Goal: Information Seeking & Learning: Learn about a topic

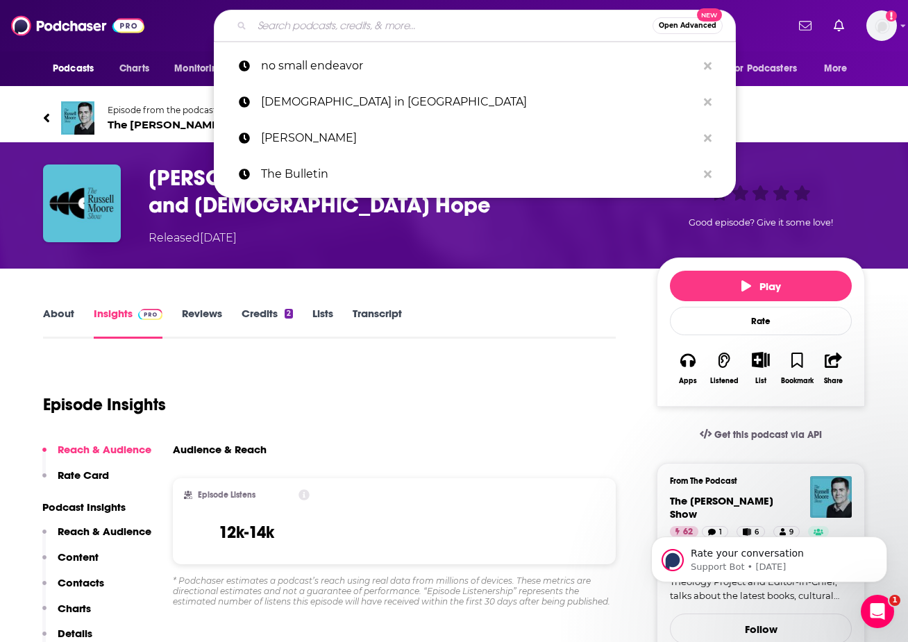
click at [322, 28] on input "Search podcasts, credits, & more..." at bounding box center [452, 26] width 401 height 22
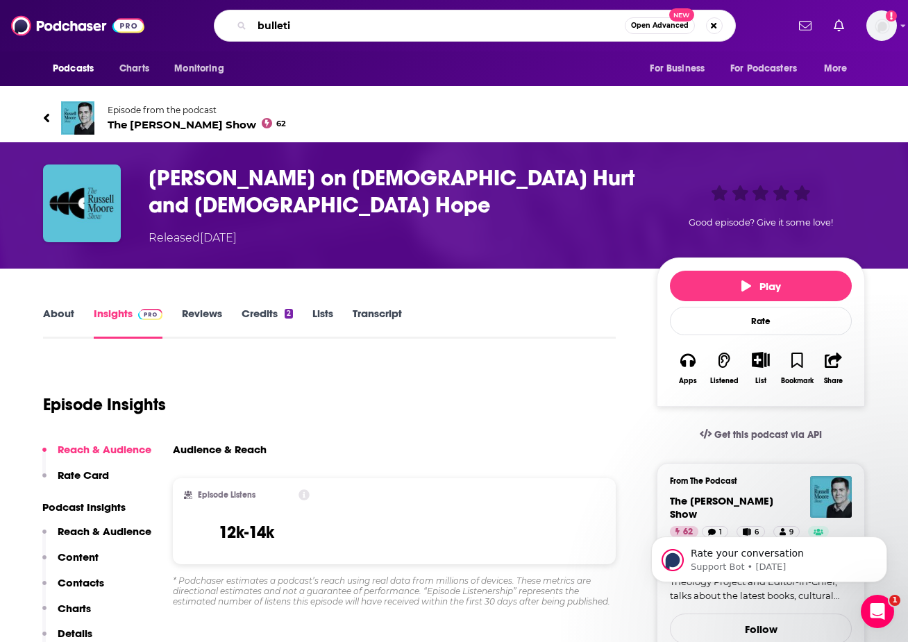
type input "bulletin"
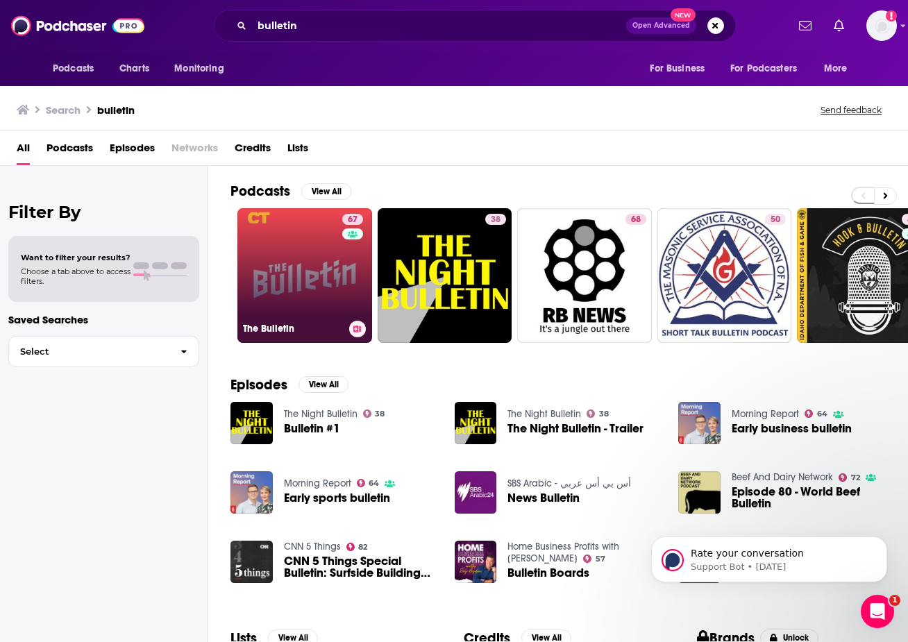
click at [302, 254] on link "67 The Bulletin" at bounding box center [304, 275] width 135 height 135
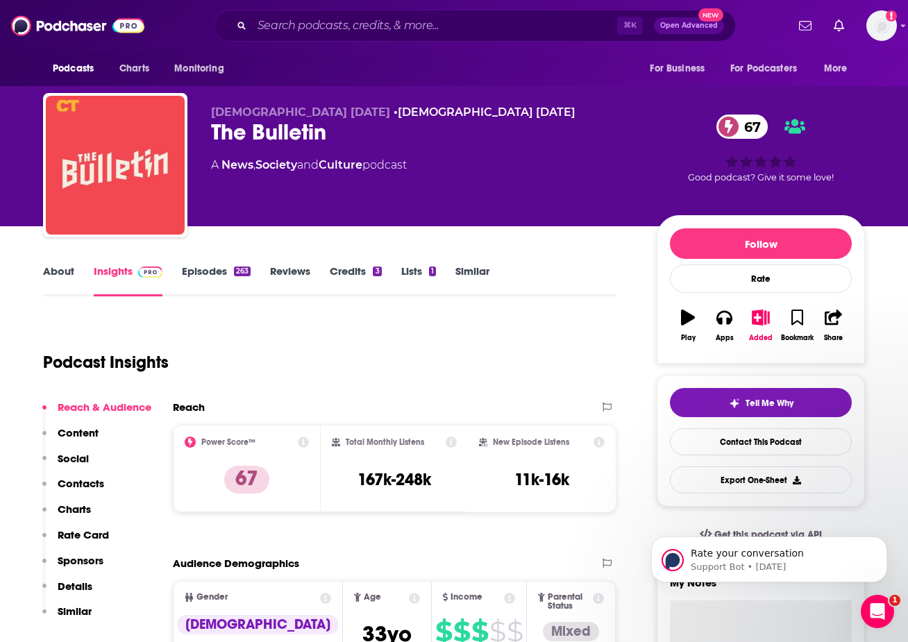
scroll to position [53, 0]
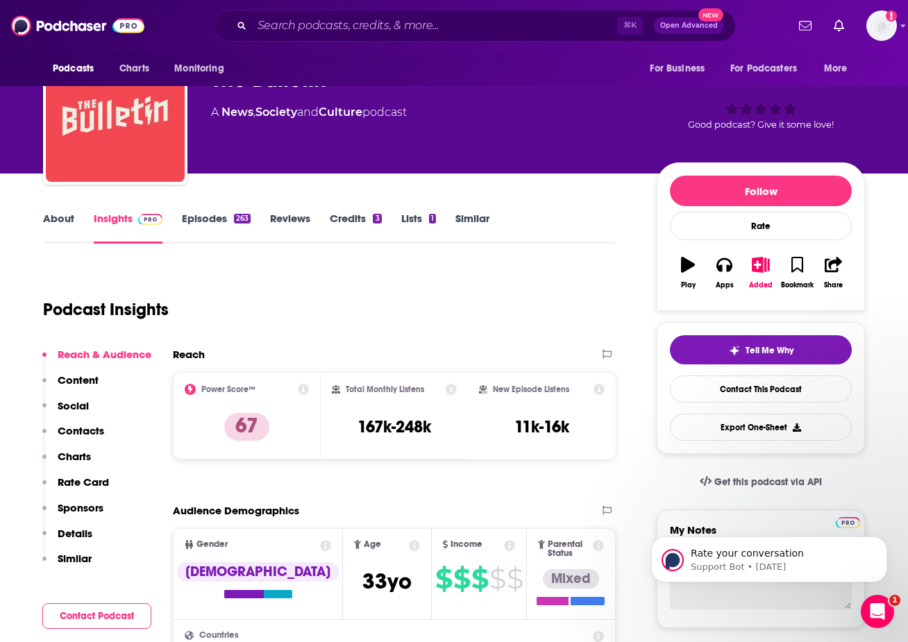
click at [204, 219] on link "Episodes 263" at bounding box center [216, 228] width 69 height 32
